Goal: Navigation & Orientation: Find specific page/section

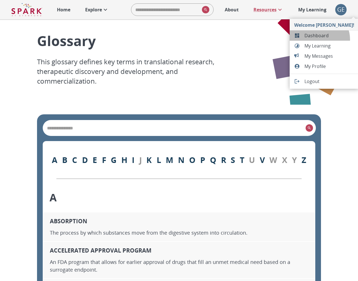
click at [319, 39] on li "Dashboard" at bounding box center [323, 35] width 69 height 10
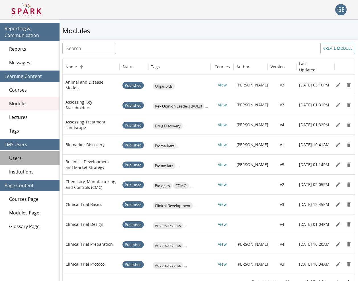
click at [14, 154] on div "Users" at bounding box center [29, 158] width 59 height 14
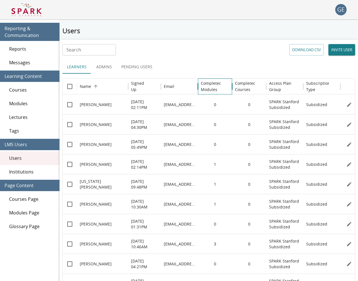
click at [205, 83] on h6 "Completed Modules" at bounding box center [211, 86] width 21 height 13
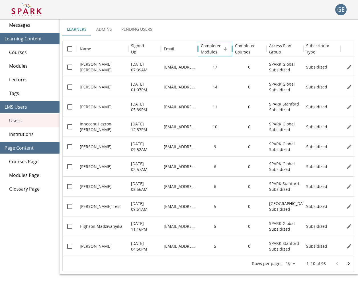
scroll to position [38, 0]
click at [343, 263] on button "Go to next page" at bounding box center [348, 263] width 11 height 11
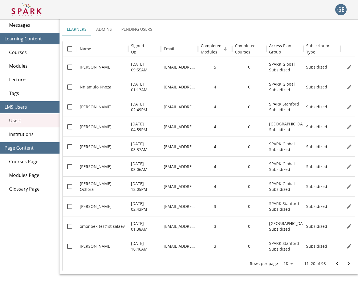
click at [345, 264] on icon "Go to next page" at bounding box center [348, 263] width 7 height 7
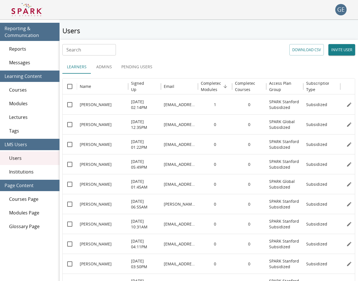
scroll to position [0, 0]
click at [29, 63] on span "Messages" at bounding box center [32, 62] width 46 height 7
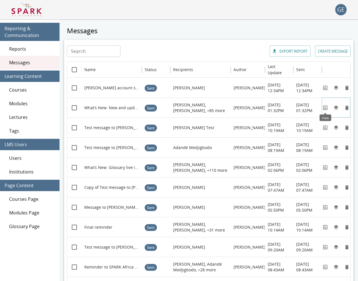
click at [325, 109] on icon "View" at bounding box center [325, 108] width 4 height 4
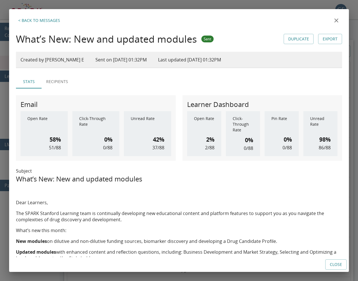
click at [337, 20] on icon "close" at bounding box center [336, 20] width 7 height 7
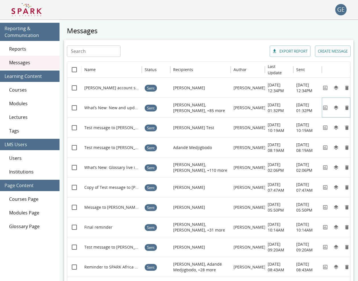
scroll to position [0, -1]
